Goal: Find specific page/section: Find specific page/section

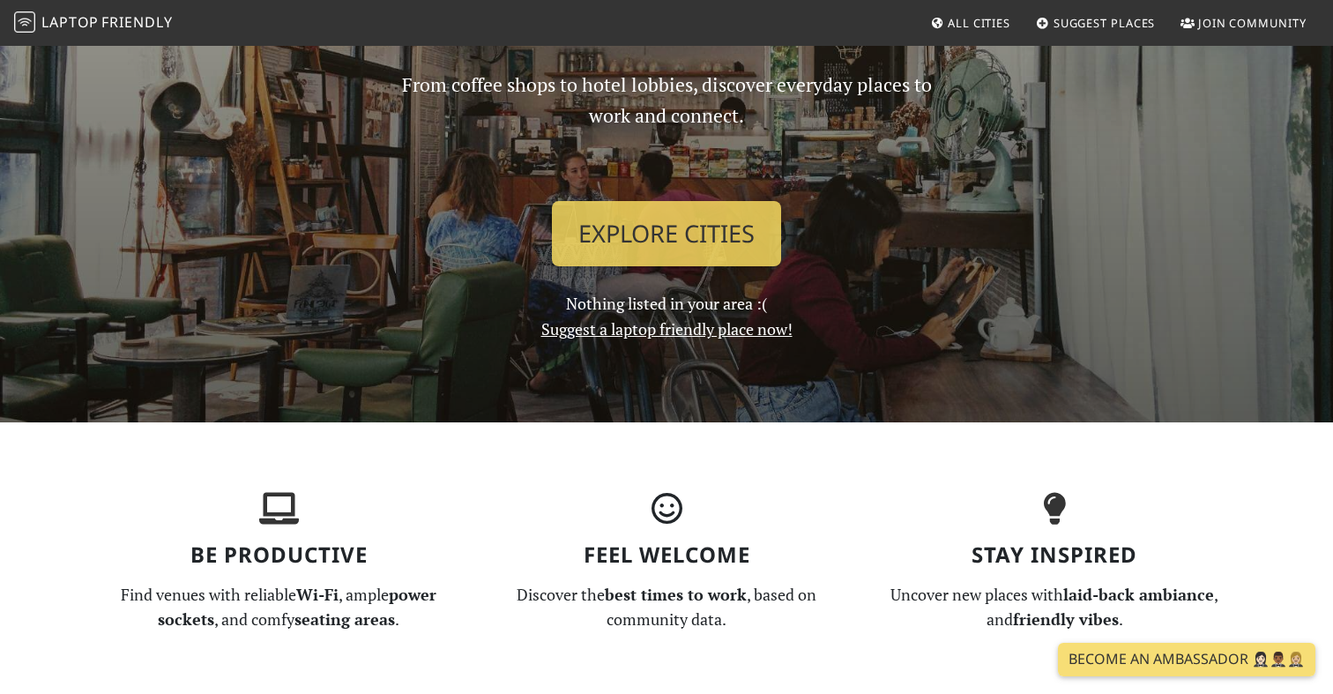
scroll to position [197, 0]
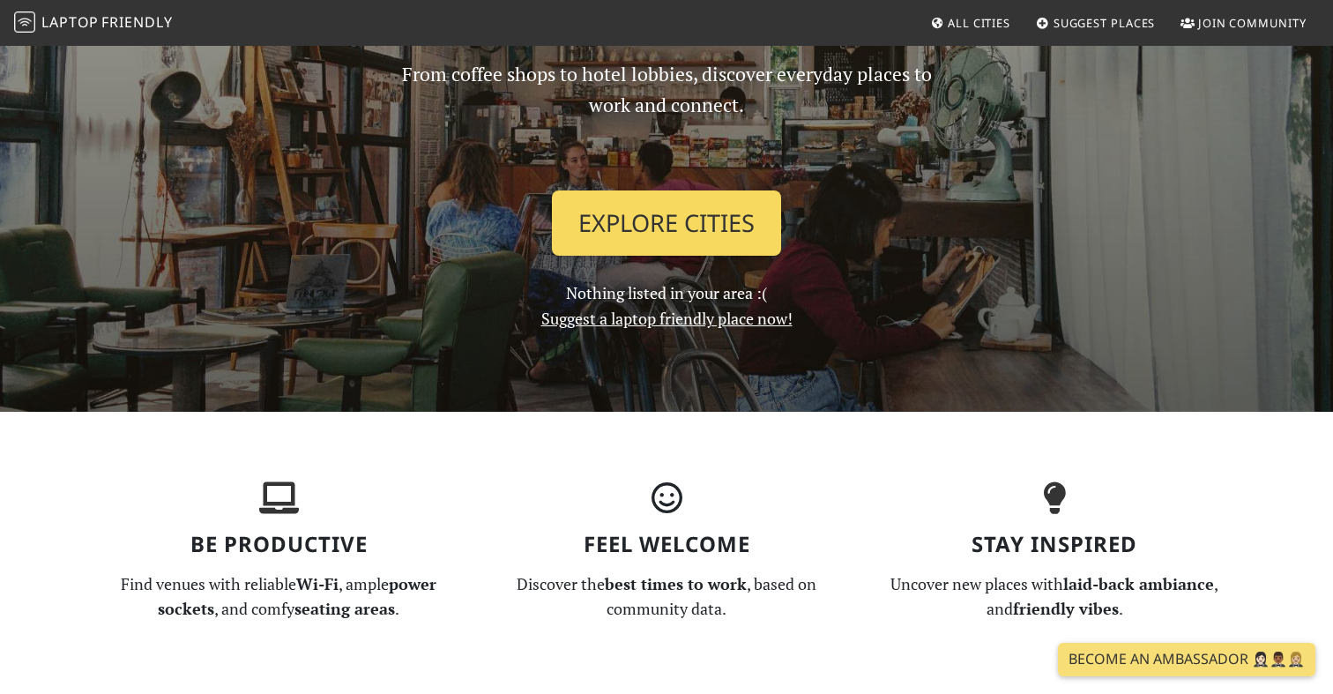
click at [721, 219] on link "Explore Cities" at bounding box center [666, 222] width 229 height 65
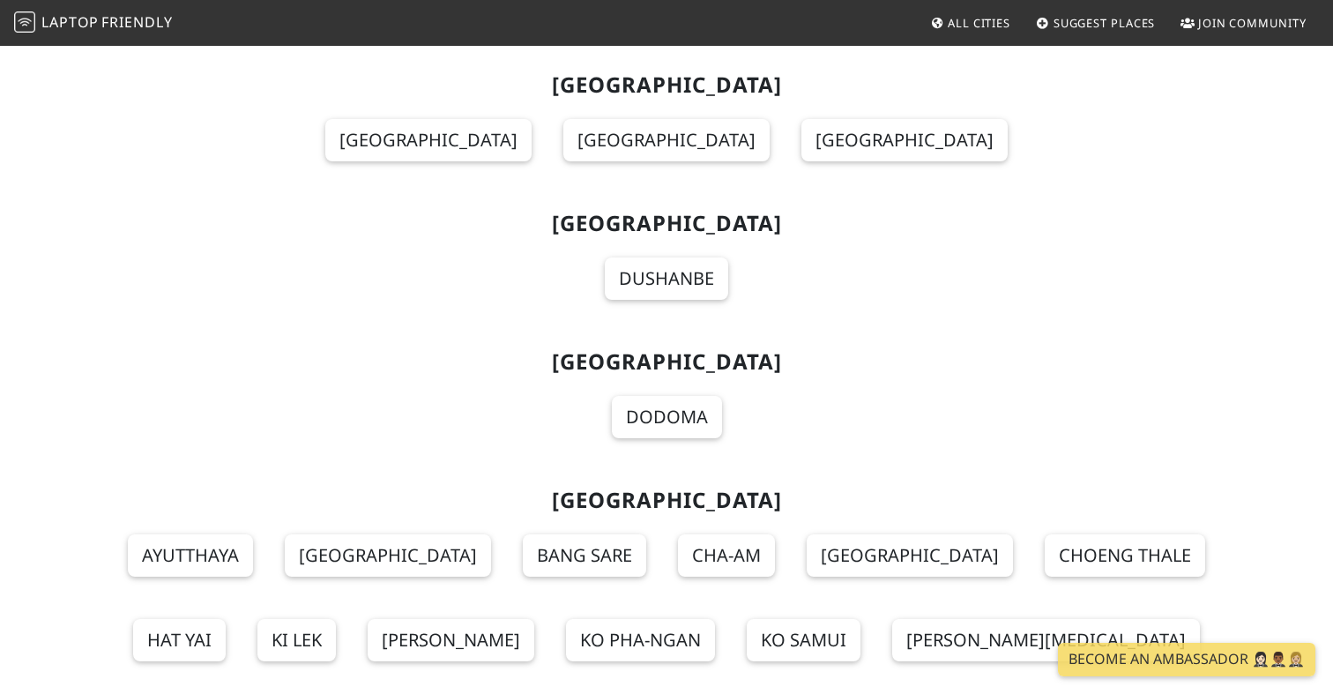
scroll to position [18938, 0]
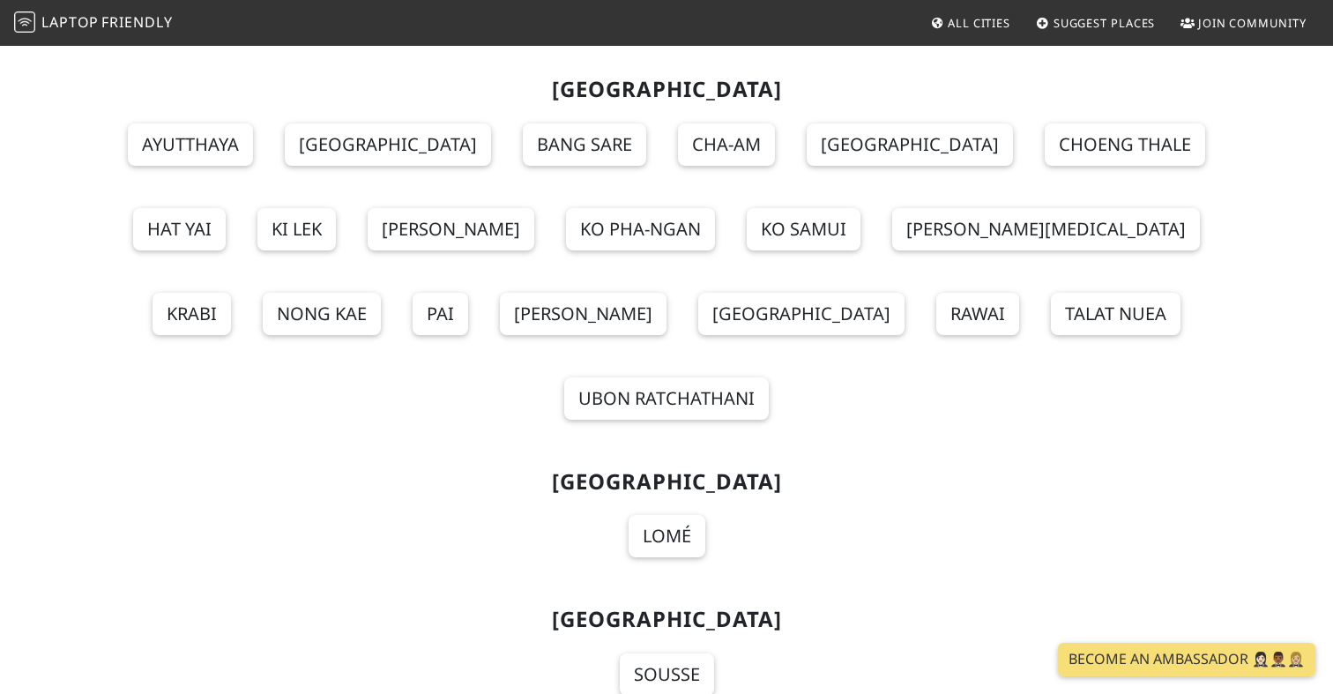
scroll to position [19330, 0]
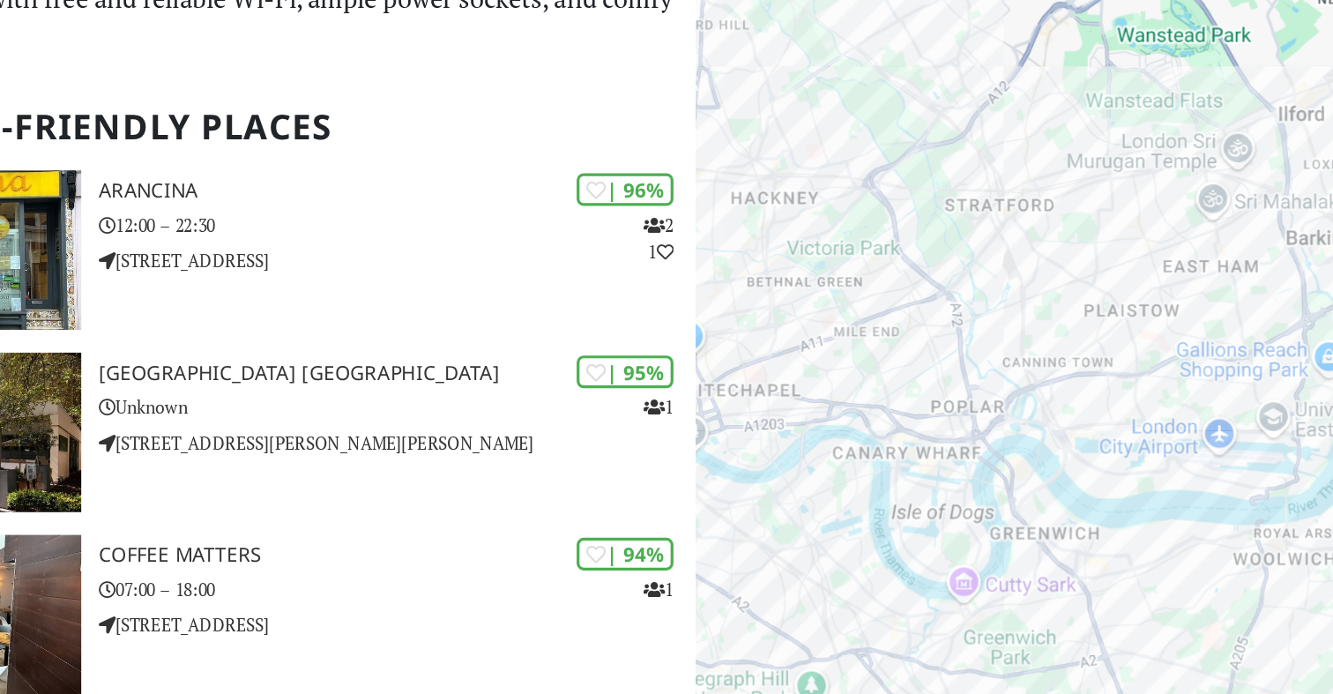
drag, startPoint x: 1103, startPoint y: 353, endPoint x: 1172, endPoint y: 371, distance: 71.8
click at [1172, 371] on div at bounding box center [1111, 391] width 444 height 694
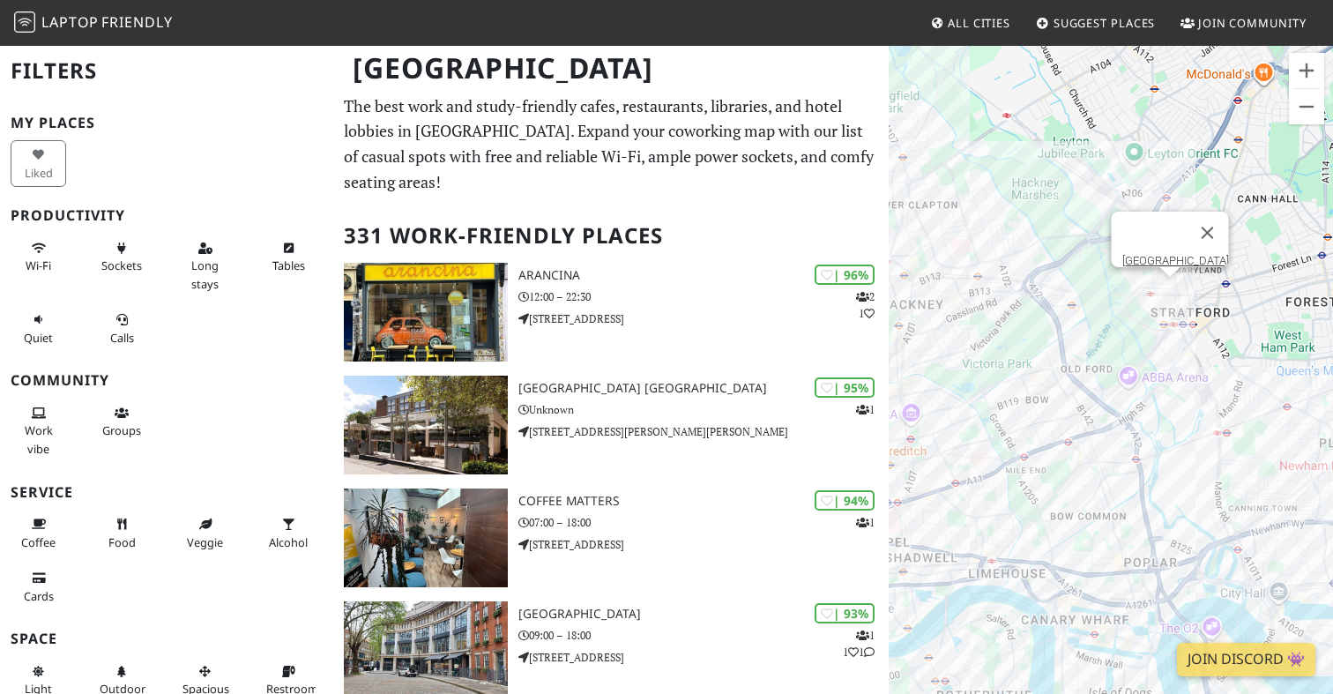
click at [1171, 290] on div "[GEOGRAPHIC_DATA]" at bounding box center [1111, 391] width 444 height 694
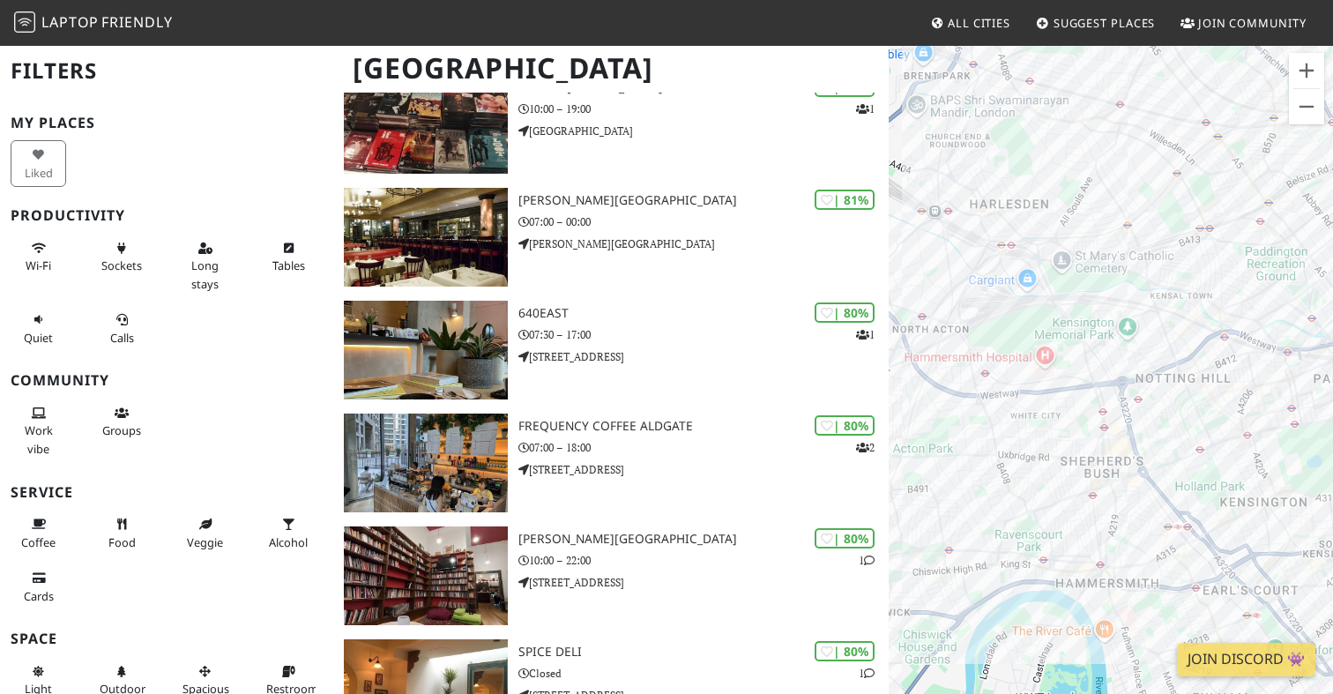
scroll to position [6139, 0]
